Goal: Task Accomplishment & Management: Complete application form

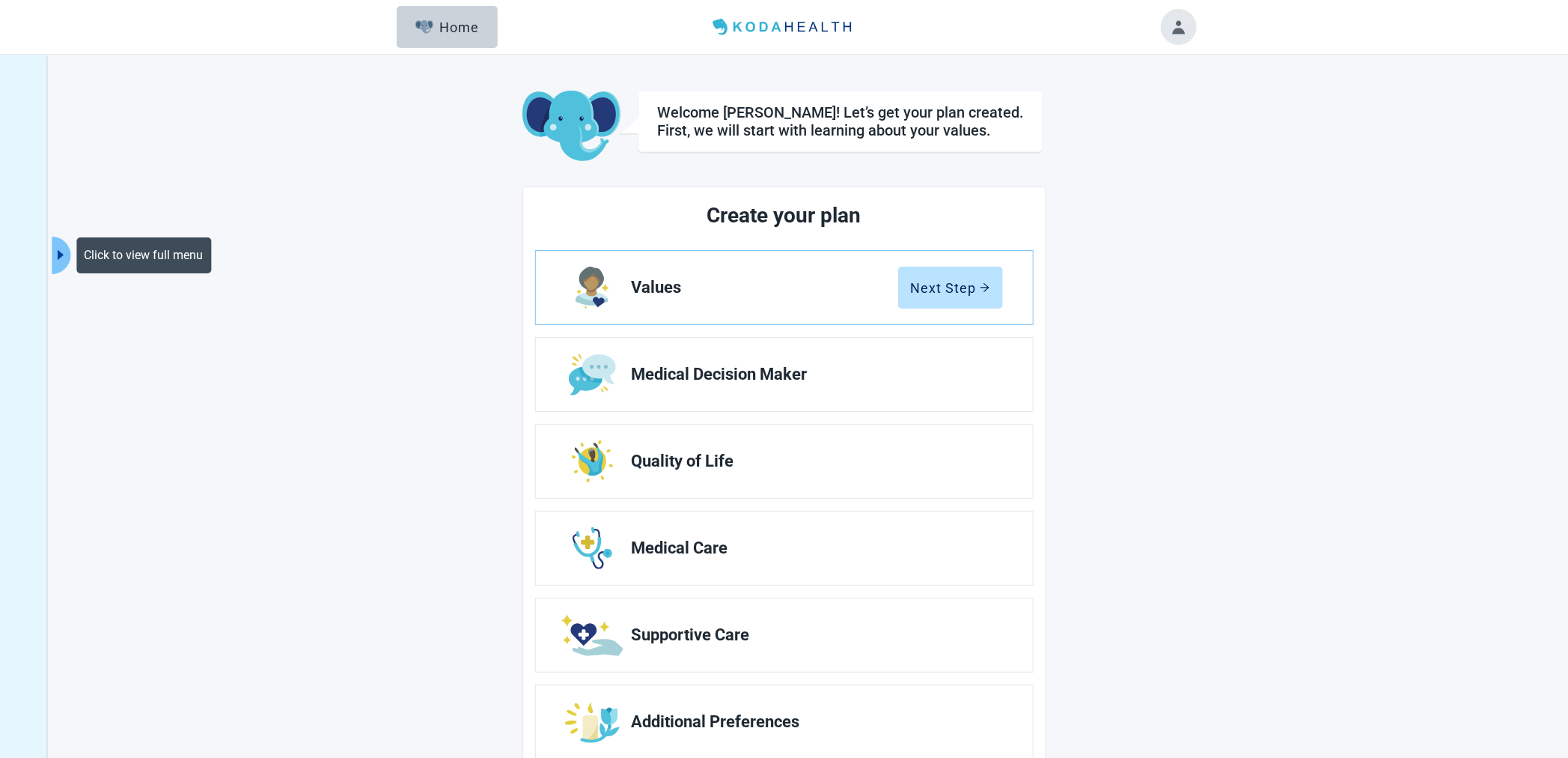
click at [54, 262] on icon "caret-right" at bounding box center [60, 254] width 15 height 15
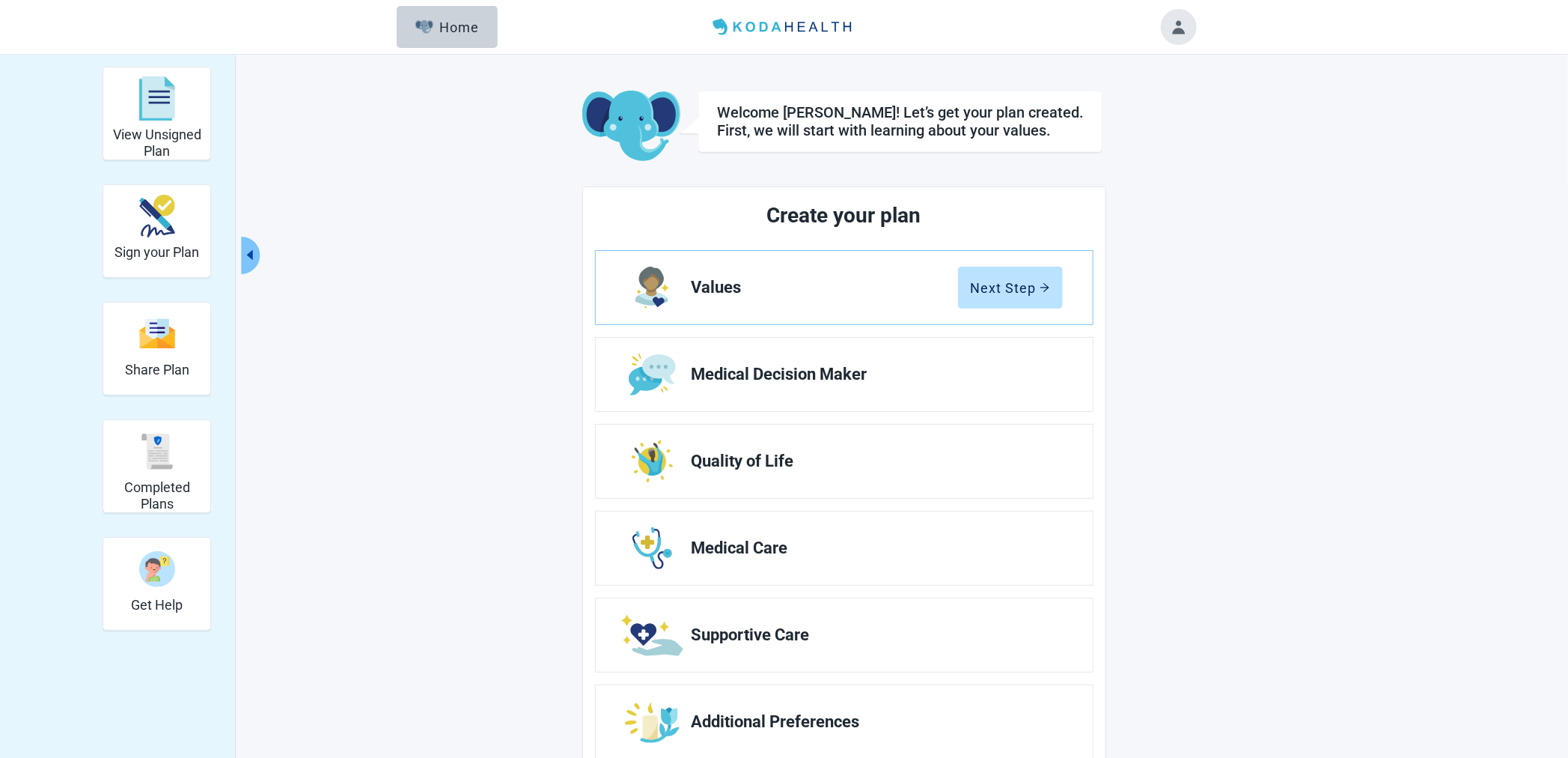
drag, startPoint x: 758, startPoint y: 466, endPoint x: 918, endPoint y: 479, distance: 160.5
click at [758, 466] on span "Quality of Life" at bounding box center [871, 461] width 359 height 18
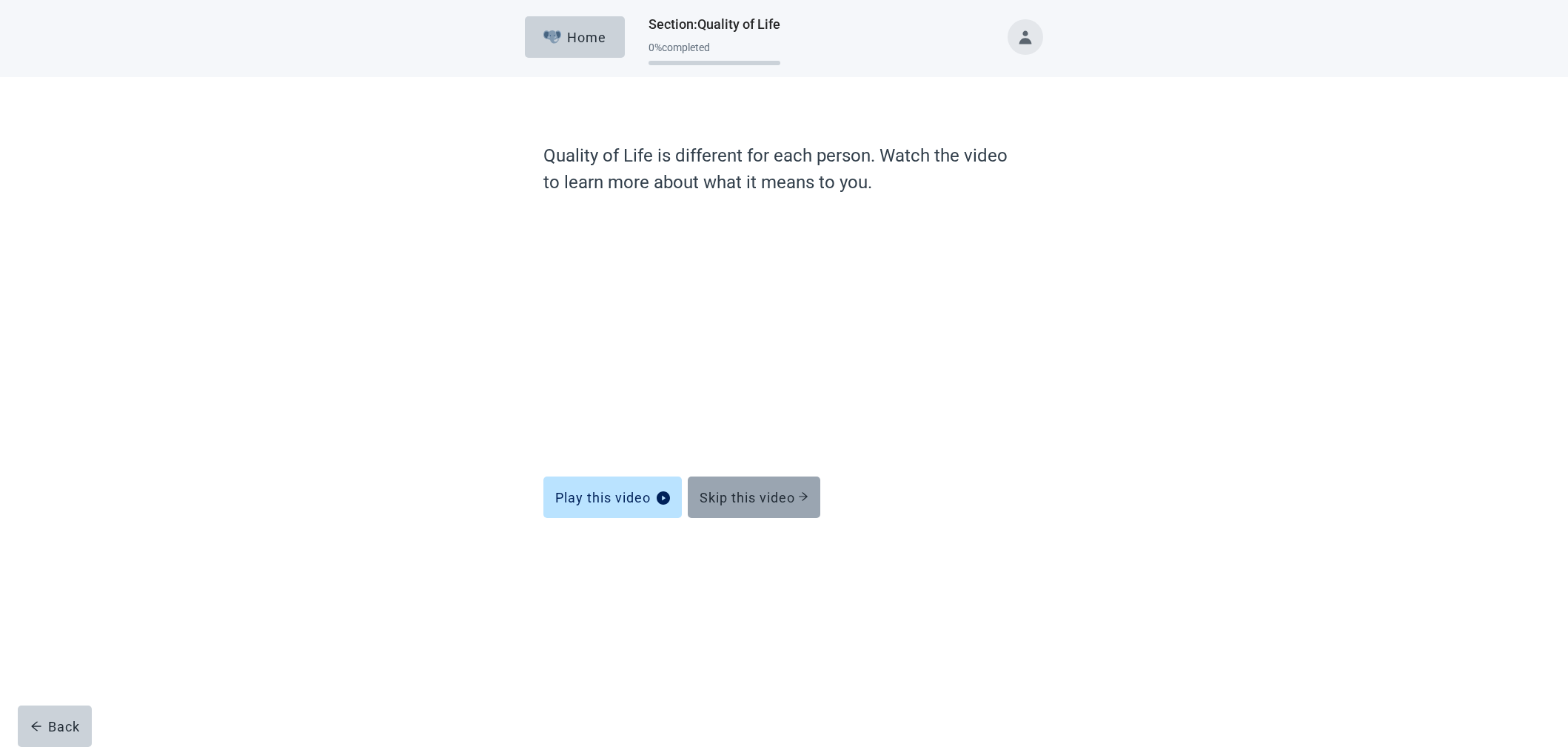
click at [784, 500] on div "Skip this video" at bounding box center [754, 496] width 109 height 15
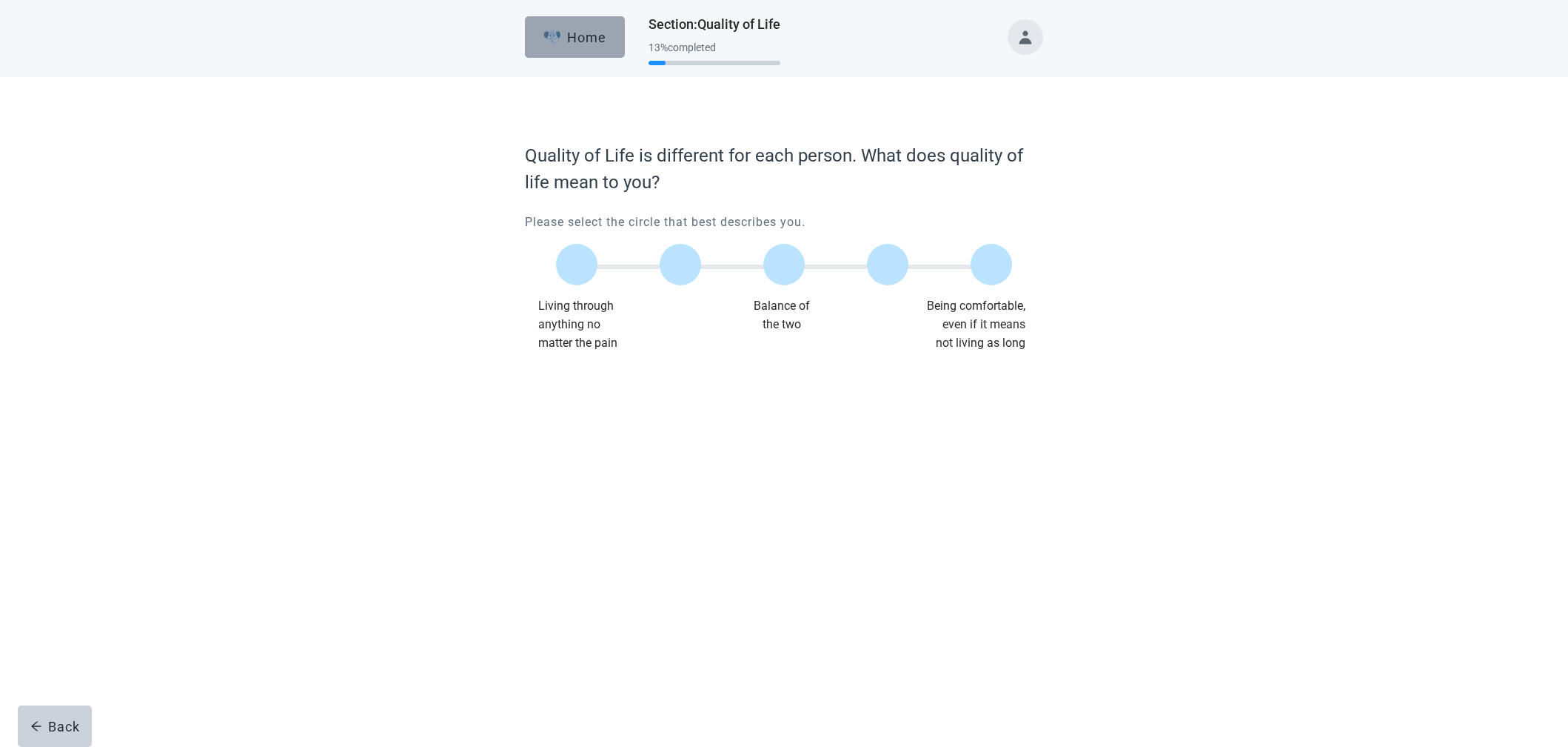
click at [569, 38] on div "Home" at bounding box center [576, 37] width 64 height 15
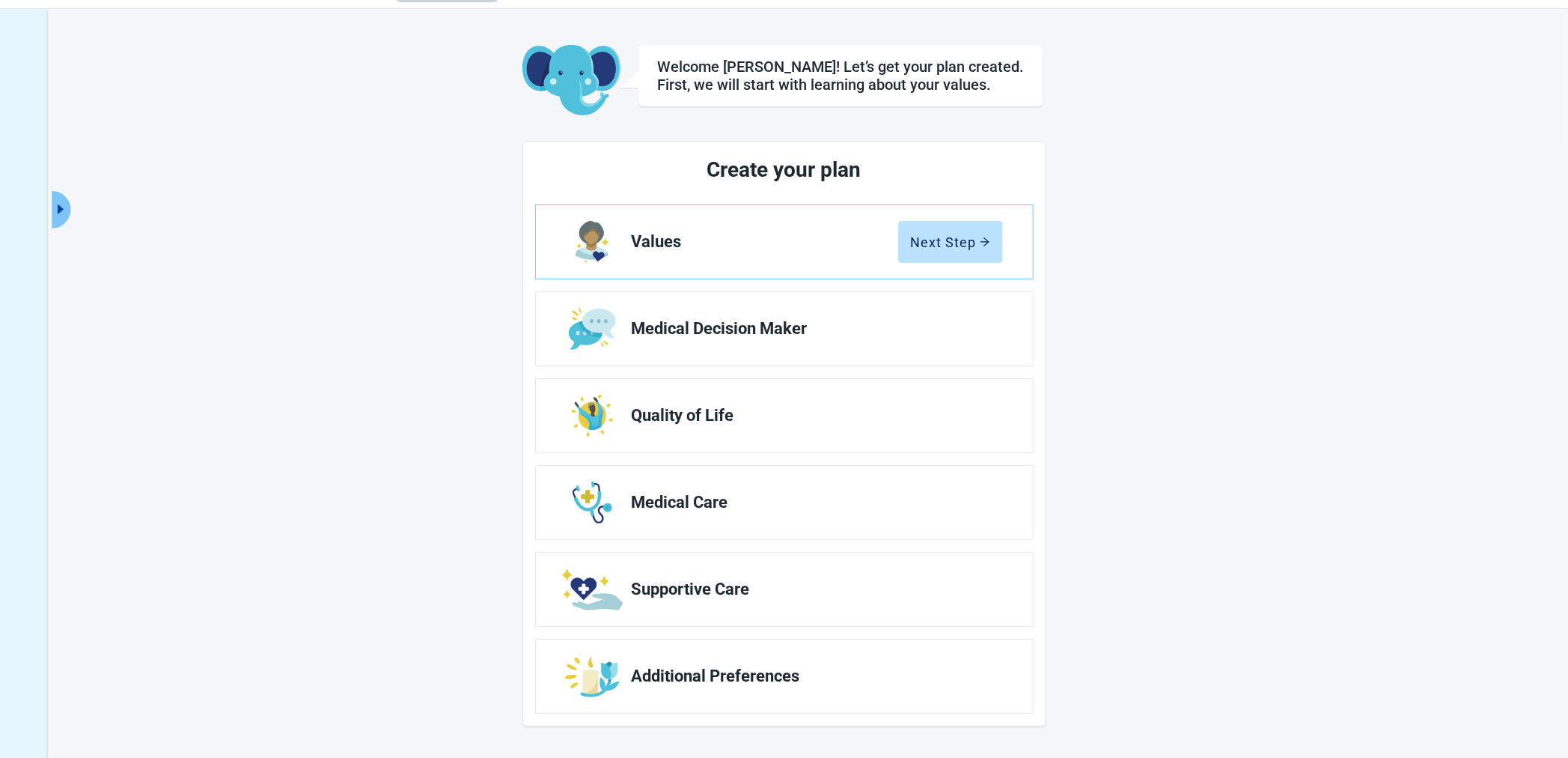
scroll to position [55, 0]
